Goal: Task Accomplishment & Management: Manage account settings

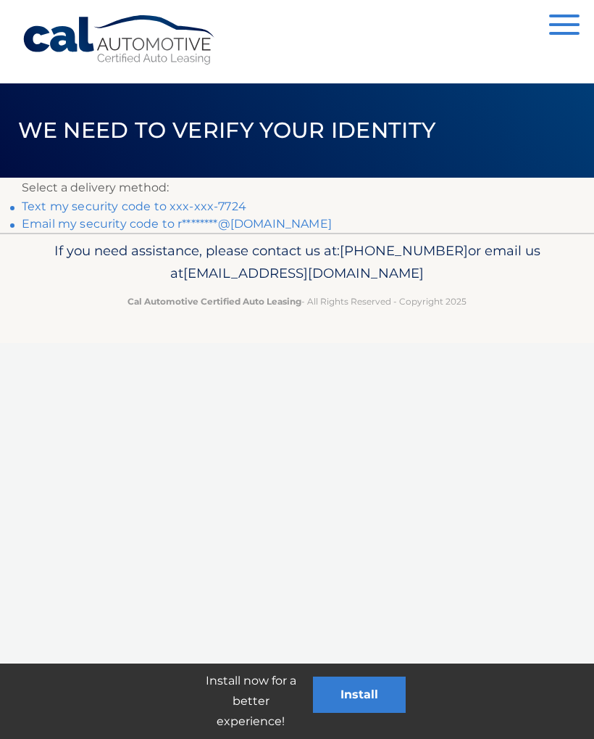
click at [173, 205] on link "Text my security code to xxx-xxx-7724" at bounding box center [134, 206] width 225 height 14
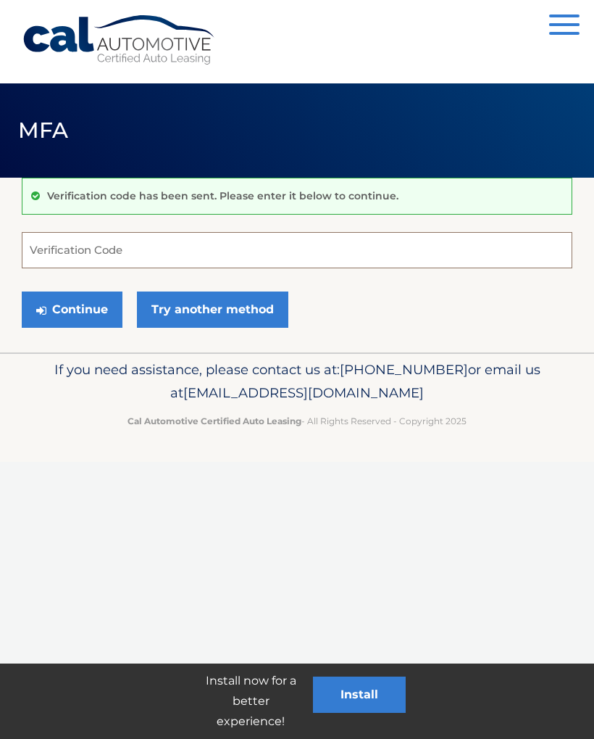
click at [172, 247] on input "Verification Code" at bounding box center [297, 250] width 551 height 36
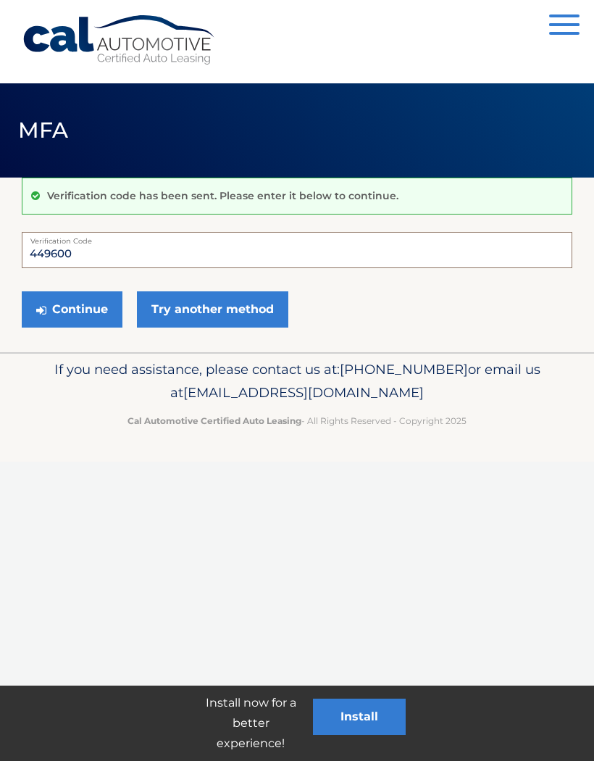
type input "449600"
click at [83, 301] on button "Continue" at bounding box center [72, 309] width 101 height 36
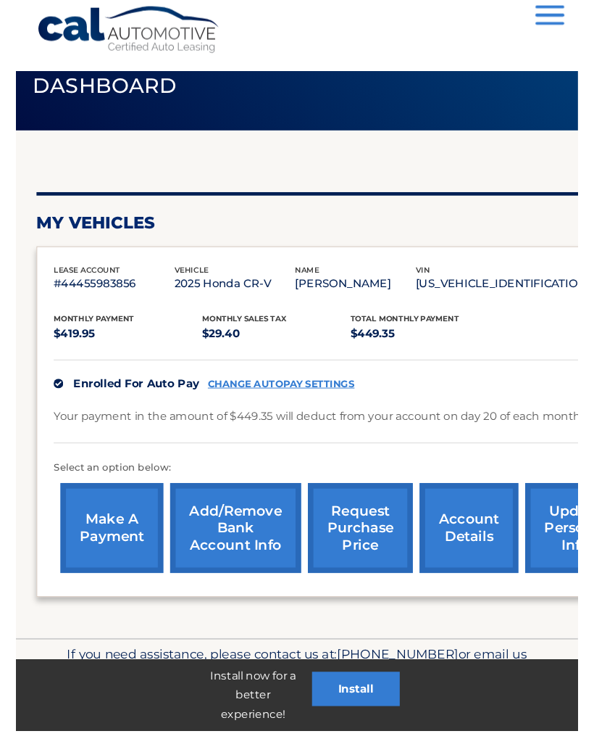
scroll to position [82, 0]
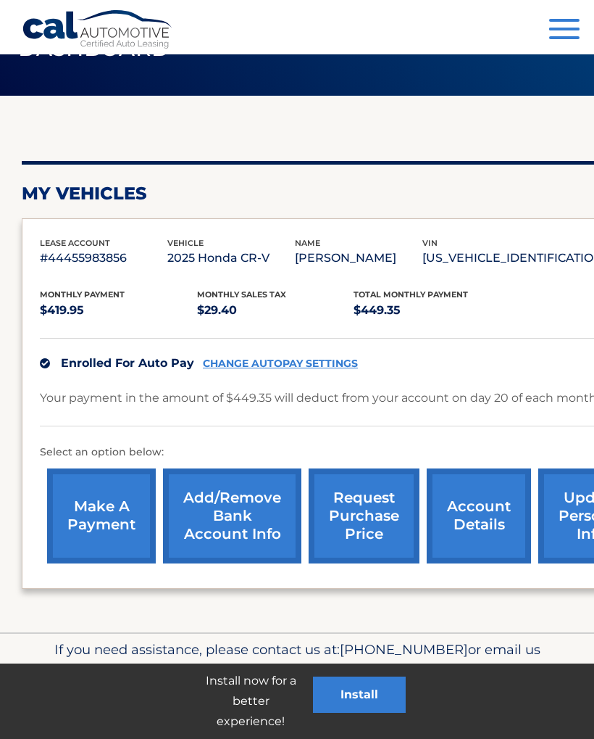
click at [359, 699] on button "Install" at bounding box center [359, 694] width 93 height 36
click at [565, 32] on button "Menu" at bounding box center [564, 31] width 30 height 24
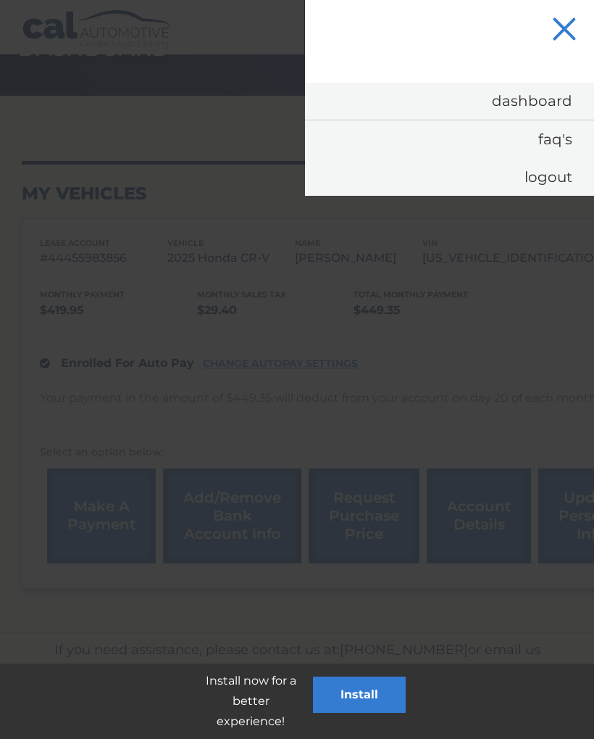
click at [237, 122] on div at bounding box center [297, 369] width 594 height 739
